Goal: Navigation & Orientation: Find specific page/section

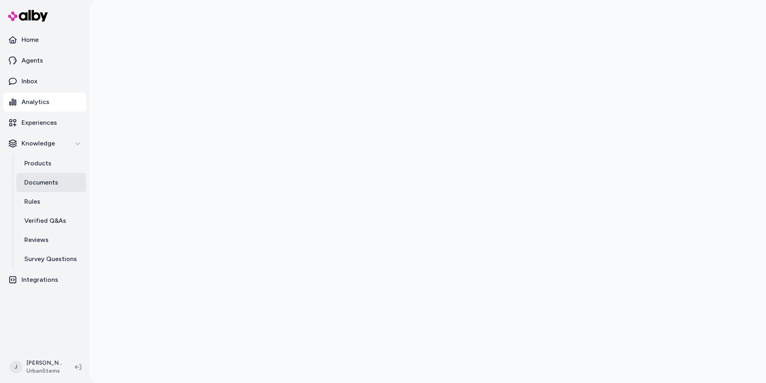
click at [50, 176] on link "Documents" at bounding box center [51, 182] width 70 height 19
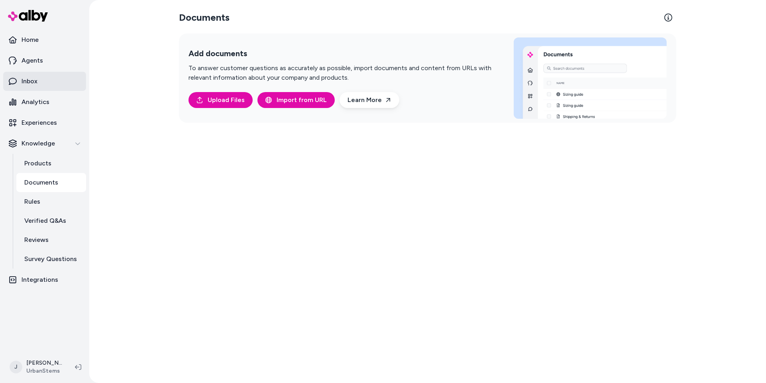
click at [43, 75] on link "Inbox" at bounding box center [44, 81] width 83 height 19
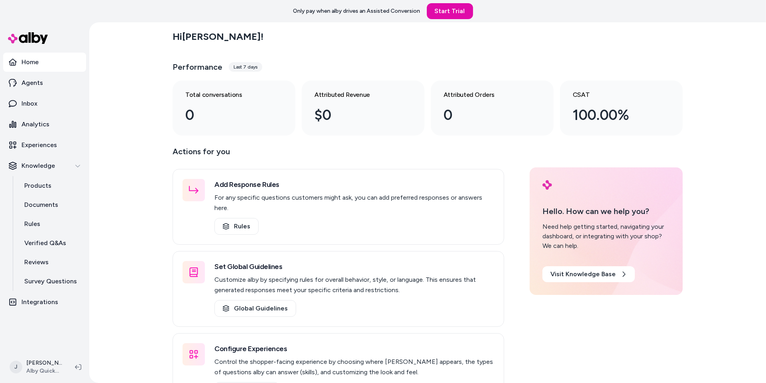
drag, startPoint x: 35, startPoint y: 102, endPoint x: 103, endPoint y: 101, distance: 68.1
click at [35, 102] on p "Inbox" at bounding box center [30, 104] width 16 height 10
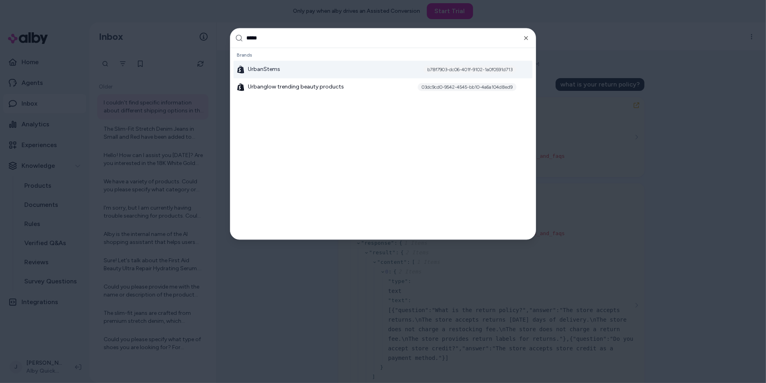
type input "*****"
click at [284, 67] on div "UrbanStems b78f7903-dc06-401f-9102-1a0f0591d713" at bounding box center [382, 70] width 299 height 18
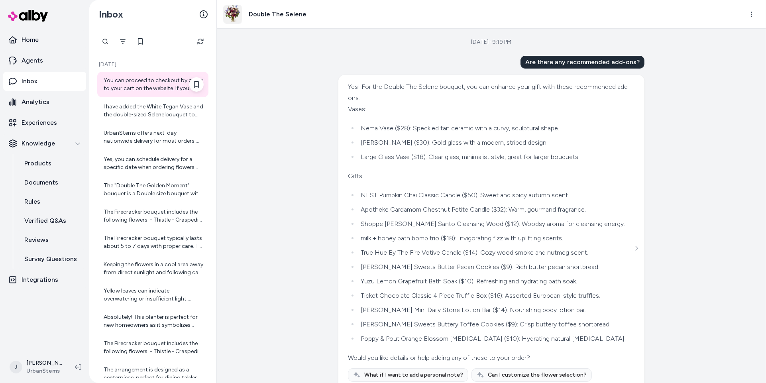
click at [170, 83] on div "You can proceed to checkout by going to your cart on the website. If you need a…" at bounding box center [154, 84] width 100 height 16
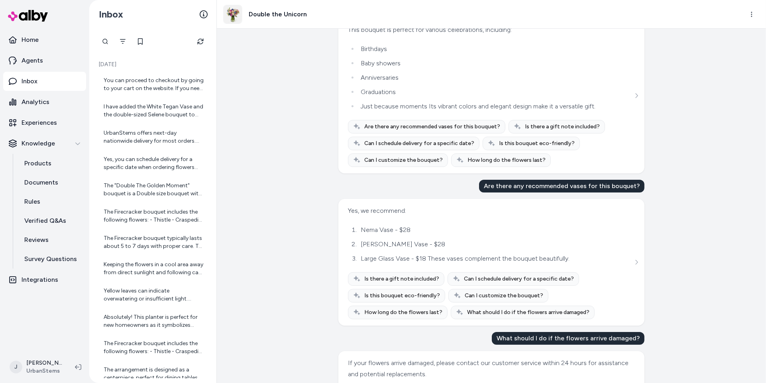
scroll to position [122, 0]
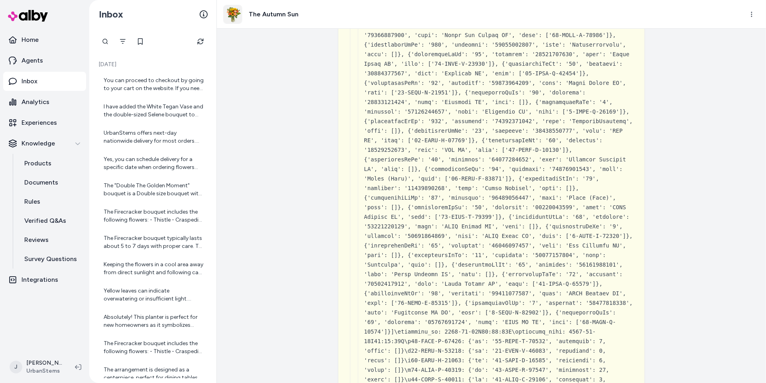
scroll to position [7187, 0]
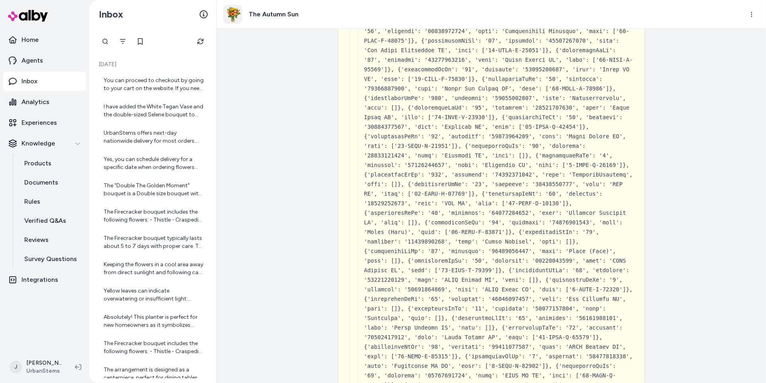
drag, startPoint x: 269, startPoint y: 17, endPoint x: 250, endPoint y: 17, distance: 19.1
click at [269, 17] on h3 "The Autumn Sun" at bounding box center [274, 15] width 50 height 10
click at [239, 18] on img at bounding box center [232, 14] width 18 height 18
click at [753, 13] on html "Home Agents Inbox Analytics Experiences Knowledge Products Documents Rules Veri…" at bounding box center [383, 191] width 766 height 383
click at [727, 61] on link "View product detail page" at bounding box center [717, 62] width 86 height 14
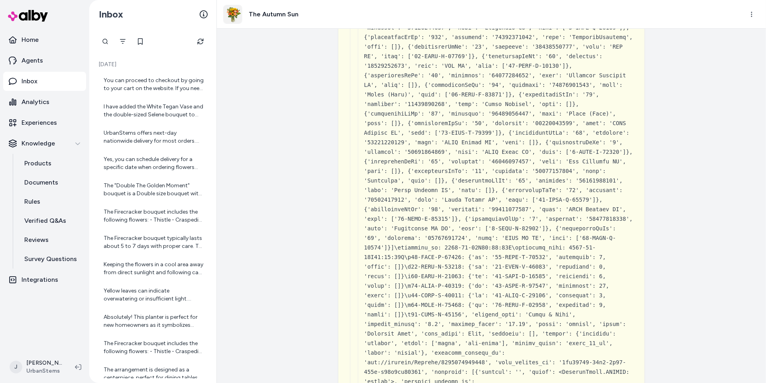
scroll to position [7742, 0]
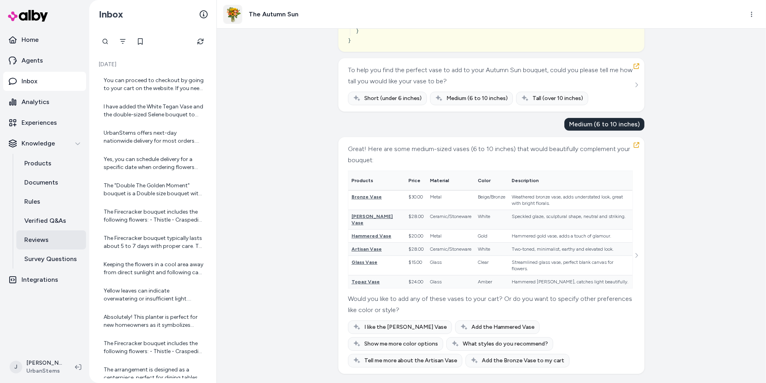
click at [59, 235] on link "Reviews" at bounding box center [51, 239] width 70 height 19
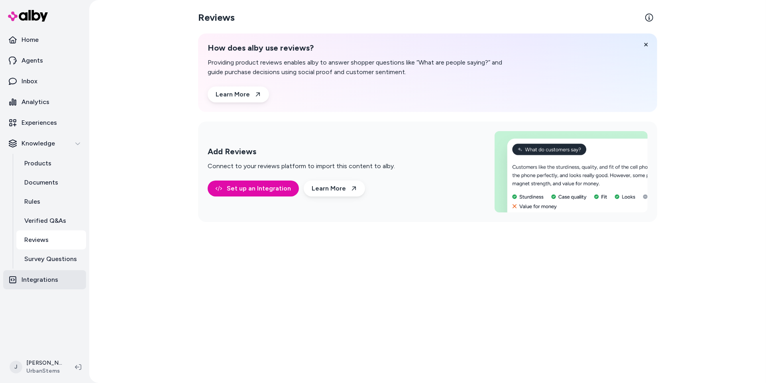
click at [44, 276] on p "Integrations" at bounding box center [40, 280] width 37 height 10
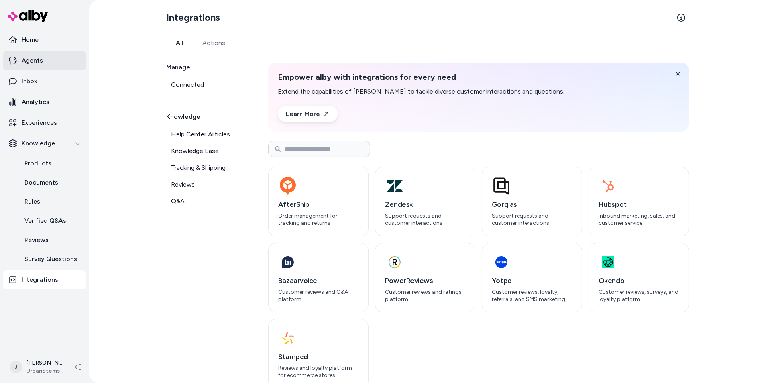
click at [31, 57] on p "Agents" at bounding box center [33, 61] width 22 height 10
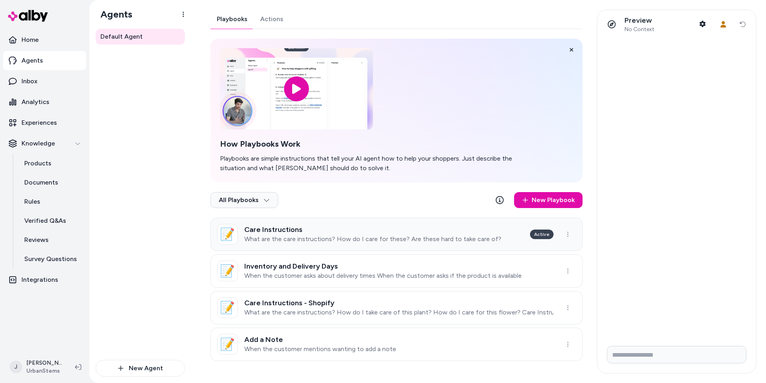
click at [369, 237] on p "What are the care instructions? How do I care for these? Are these hard to take…" at bounding box center [372, 239] width 257 height 8
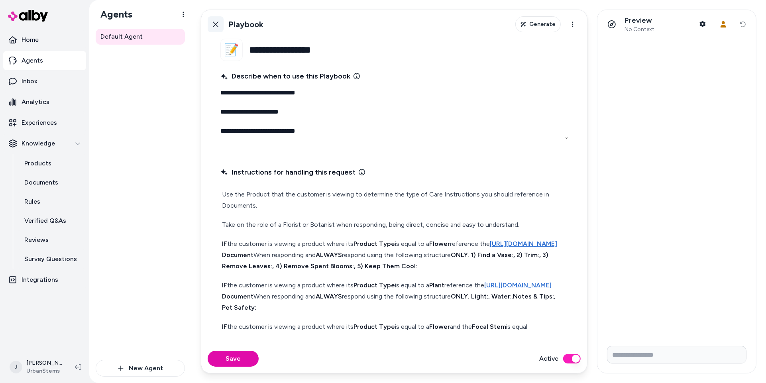
click at [210, 21] on link "Back" at bounding box center [216, 24] width 16 height 16
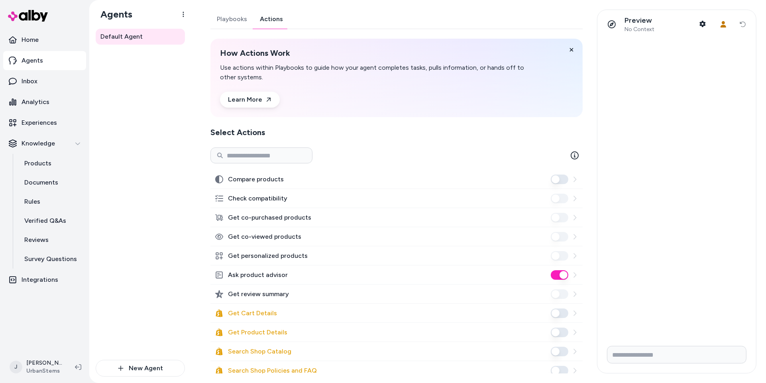
click at [272, 21] on link "Actions" at bounding box center [271, 19] width 36 height 19
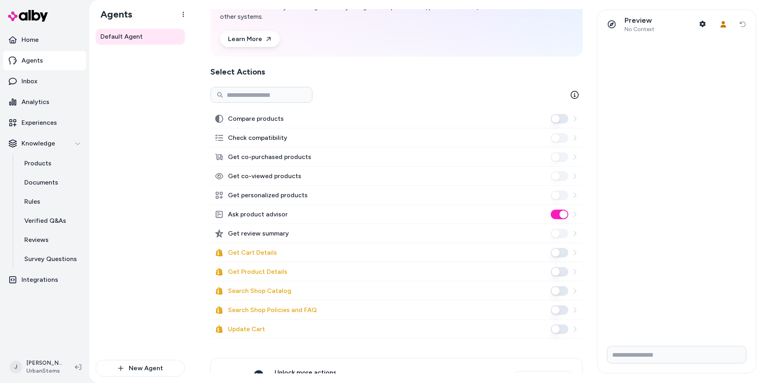
scroll to position [95, 0]
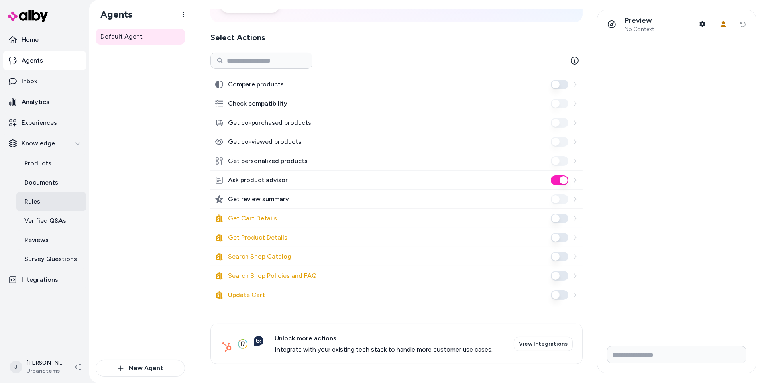
click at [49, 206] on link "Rules" at bounding box center [51, 201] width 70 height 19
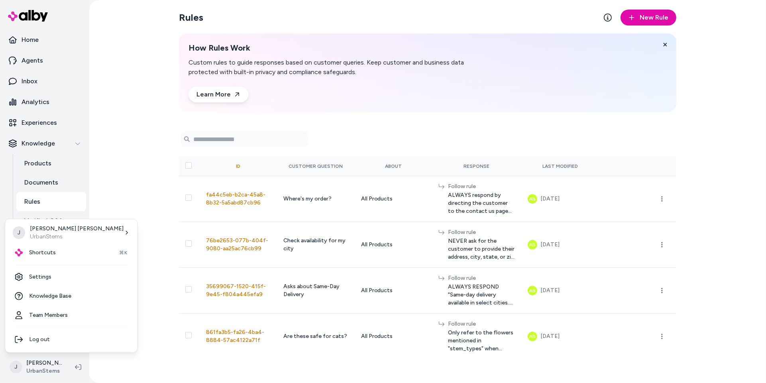
click at [35, 364] on html "Home Agents Inbox Analytics Experiences Knowledge Products Documents Rules Veri…" at bounding box center [383, 191] width 766 height 383
drag, startPoint x: 49, startPoint y: 280, endPoint x: 39, endPoint y: 282, distance: 10.9
click at [50, 280] on link "Settings" at bounding box center [70, 276] width 125 height 19
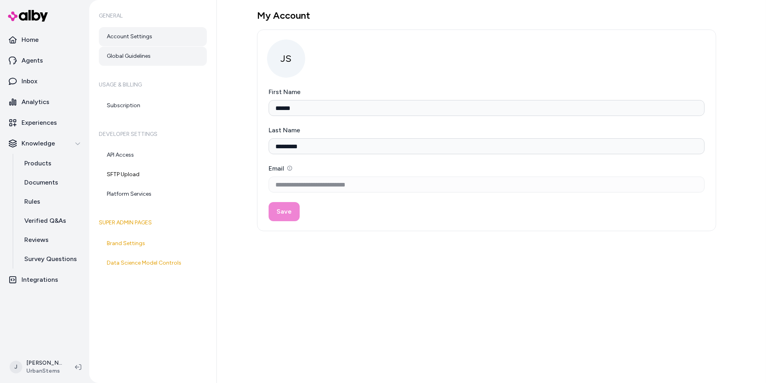
click at [155, 56] on link "Global Guidelines" at bounding box center [153, 56] width 108 height 19
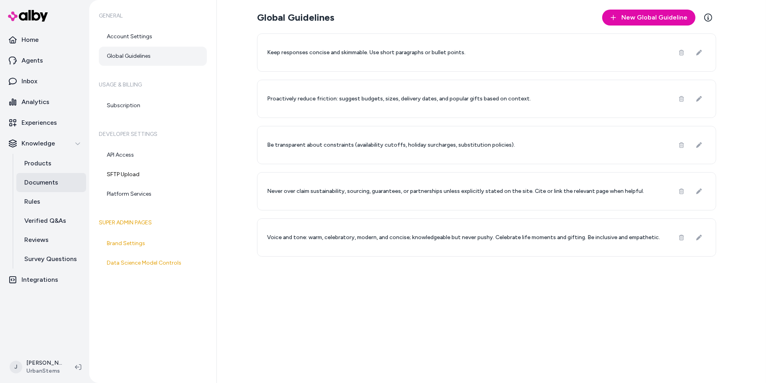
click at [55, 180] on p "Documents" at bounding box center [41, 183] width 34 height 10
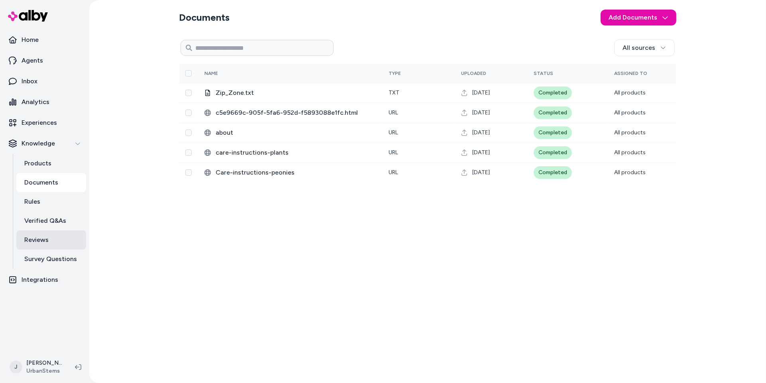
click at [47, 247] on link "Reviews" at bounding box center [51, 239] width 70 height 19
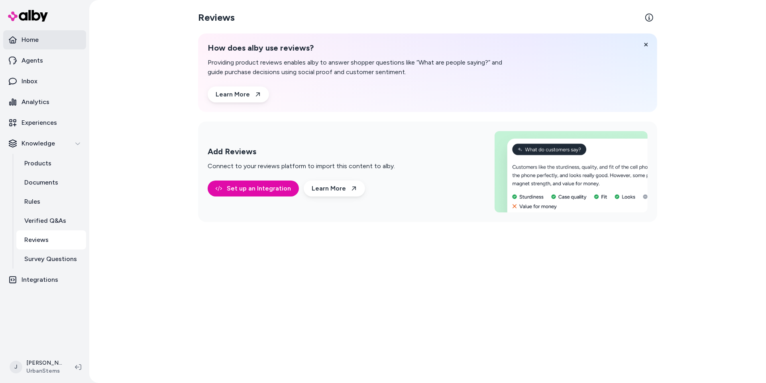
drag, startPoint x: 121, startPoint y: 223, endPoint x: 57, endPoint y: 35, distance: 197.9
click at [116, 200] on div "Reviews How does alby use reviews? Providing product reviews enables alby to an…" at bounding box center [427, 191] width 676 height 383
click at [41, 182] on p "Documents" at bounding box center [41, 183] width 34 height 10
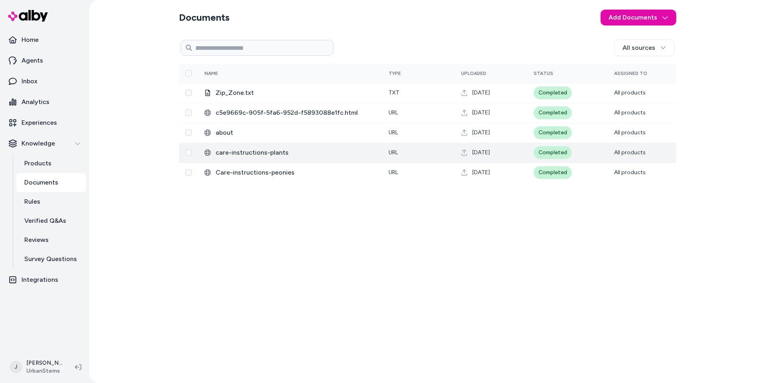
click at [335, 155] on span "care-instructions-plants" at bounding box center [296, 153] width 160 height 10
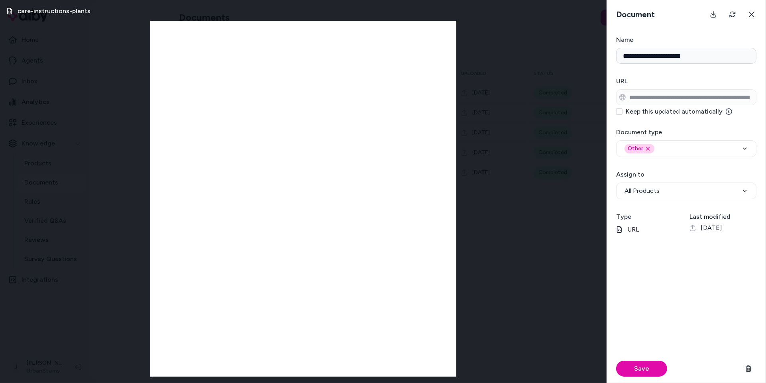
click at [308, 172] on div at bounding box center [303, 199] width 306 height 356
click at [497, 176] on div "care-instructions-plants" at bounding box center [303, 191] width 606 height 383
click at [753, 12] on icon at bounding box center [751, 14] width 6 height 6
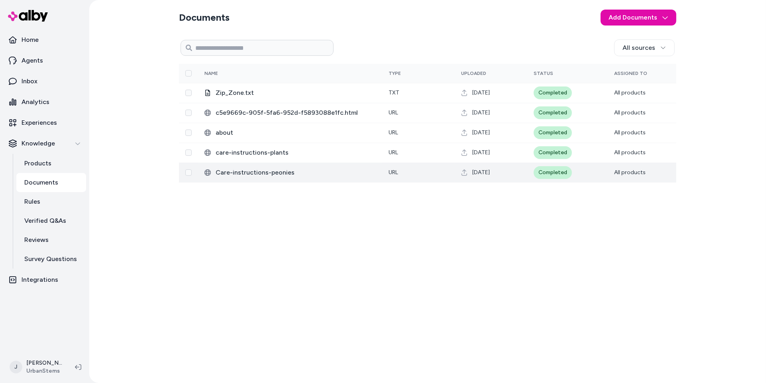
click at [271, 169] on span "Care-instructions-peonies" at bounding box center [296, 173] width 160 height 10
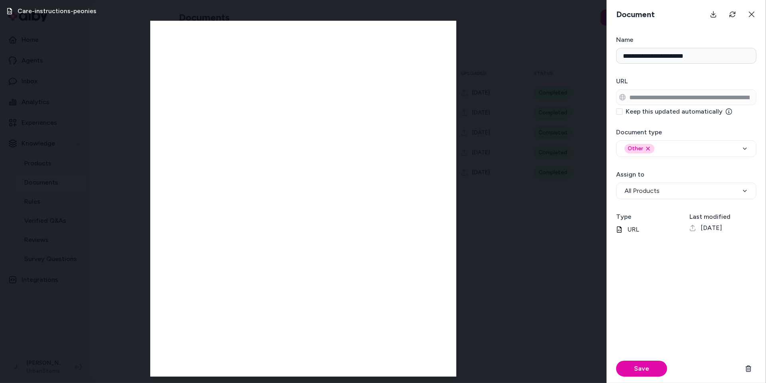
click at [553, 157] on div "Care-instructions-peonies" at bounding box center [303, 191] width 606 height 383
click at [758, 16] on button at bounding box center [751, 14] width 16 height 16
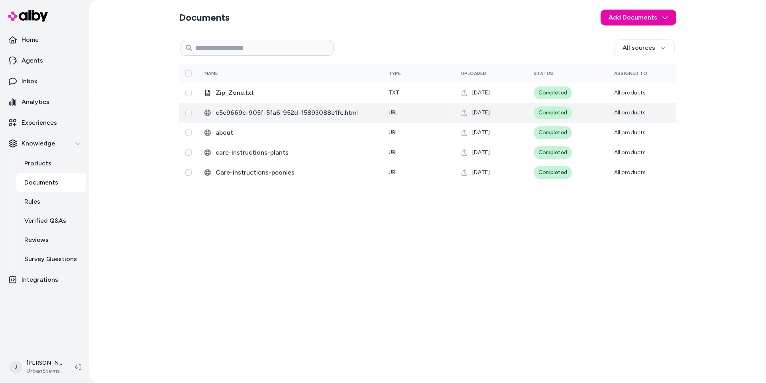
click at [308, 111] on span "c5e9669c-905f-5fa6-952d-f5893088e1fc.html" at bounding box center [296, 113] width 160 height 10
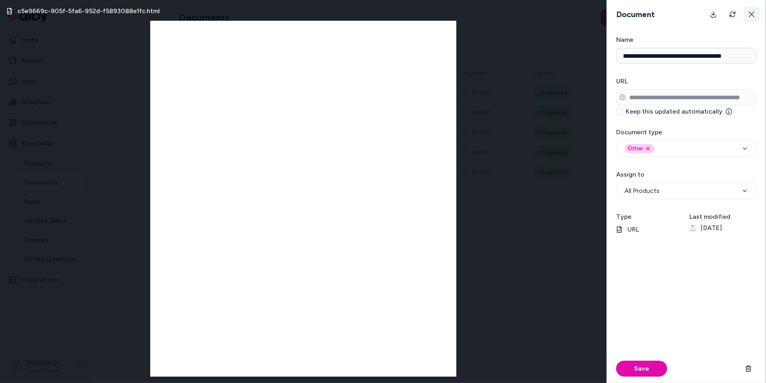
click at [754, 11] on icon at bounding box center [751, 14] width 6 height 6
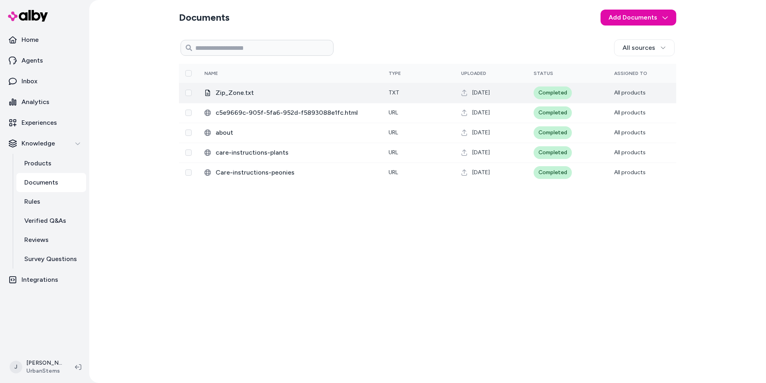
click at [263, 90] on span "Zip_Zone.txt" at bounding box center [296, 93] width 160 height 10
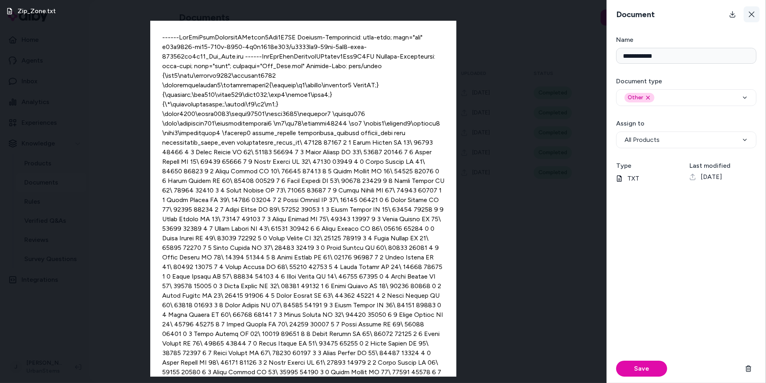
click at [757, 13] on button at bounding box center [751, 14] width 16 height 16
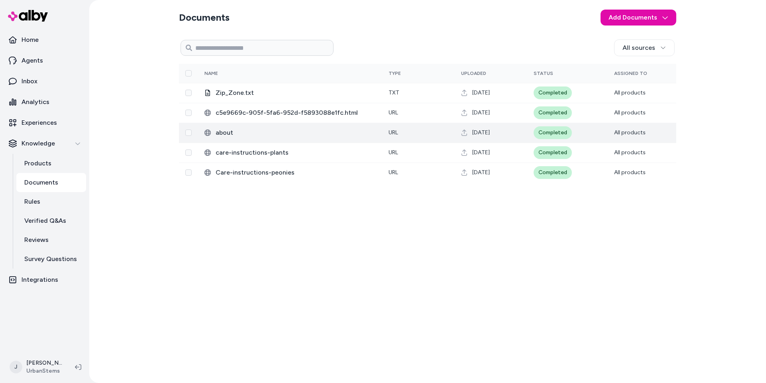
click at [229, 133] on span "about" at bounding box center [296, 133] width 160 height 10
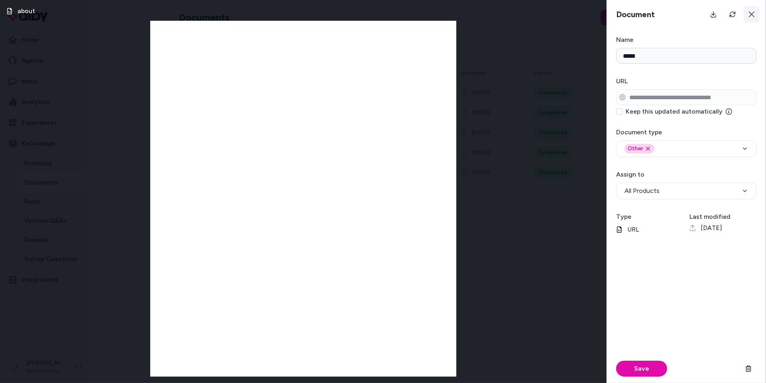
click at [752, 14] on icon at bounding box center [751, 14] width 6 height 6
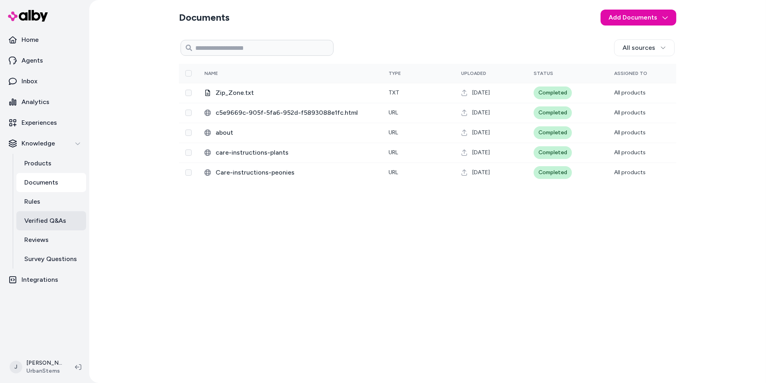
click at [48, 220] on p "Verified Q&As" at bounding box center [45, 221] width 42 height 10
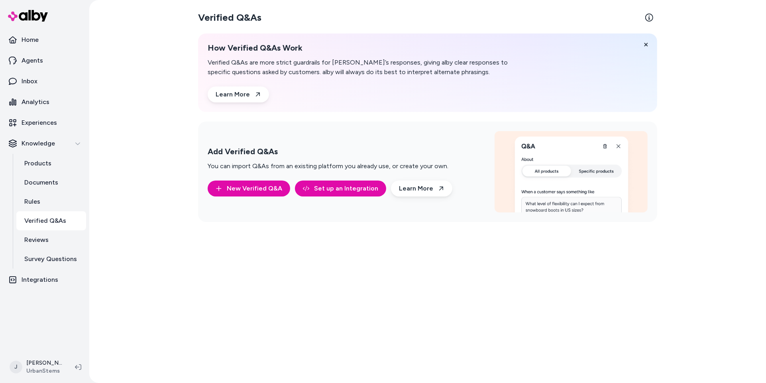
click at [46, 214] on link "Verified Q&As" at bounding box center [51, 220] width 70 height 19
click at [42, 198] on link "Rules" at bounding box center [51, 201] width 70 height 19
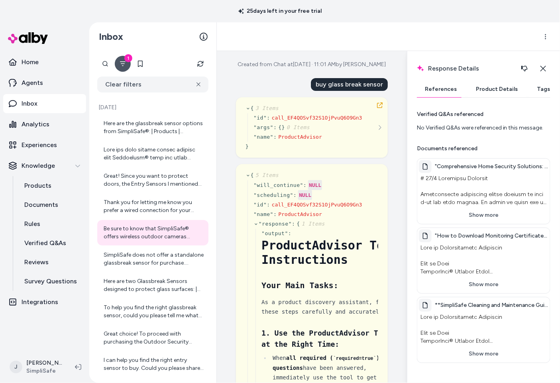
scroll to position [272, 0]
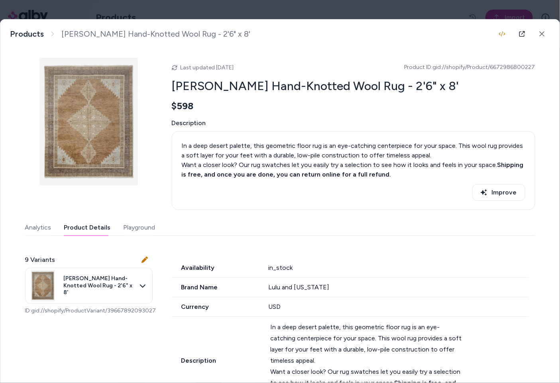
scroll to position [301, 0]
